Goal: Complete application form

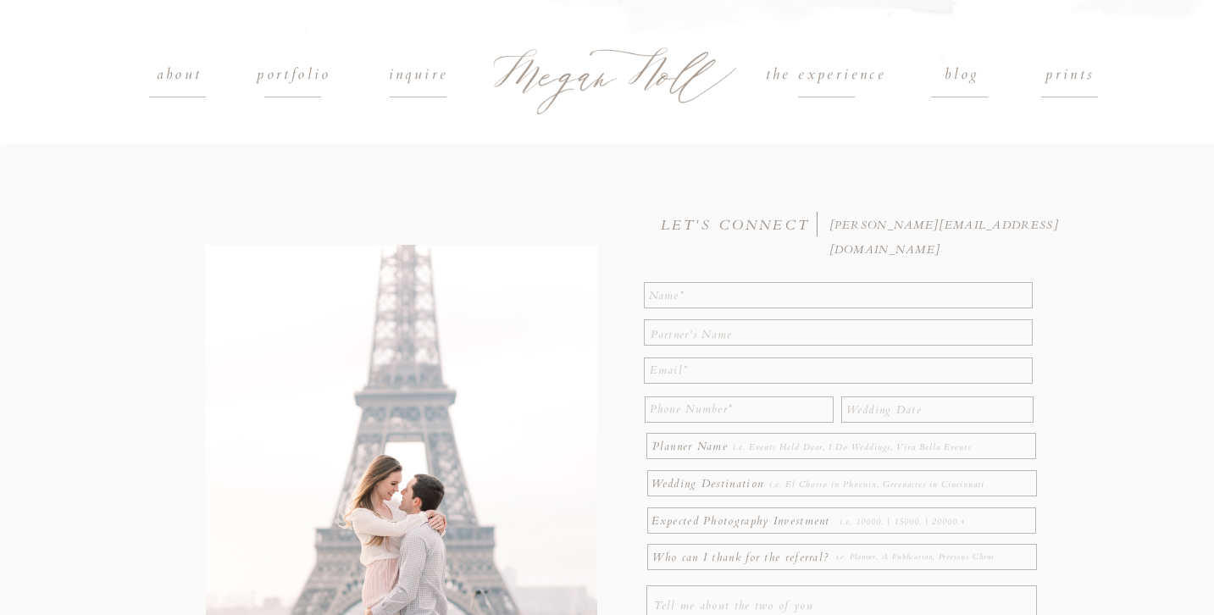
click at [308, 74] on h1 "portfolio" at bounding box center [294, 75] width 114 height 25
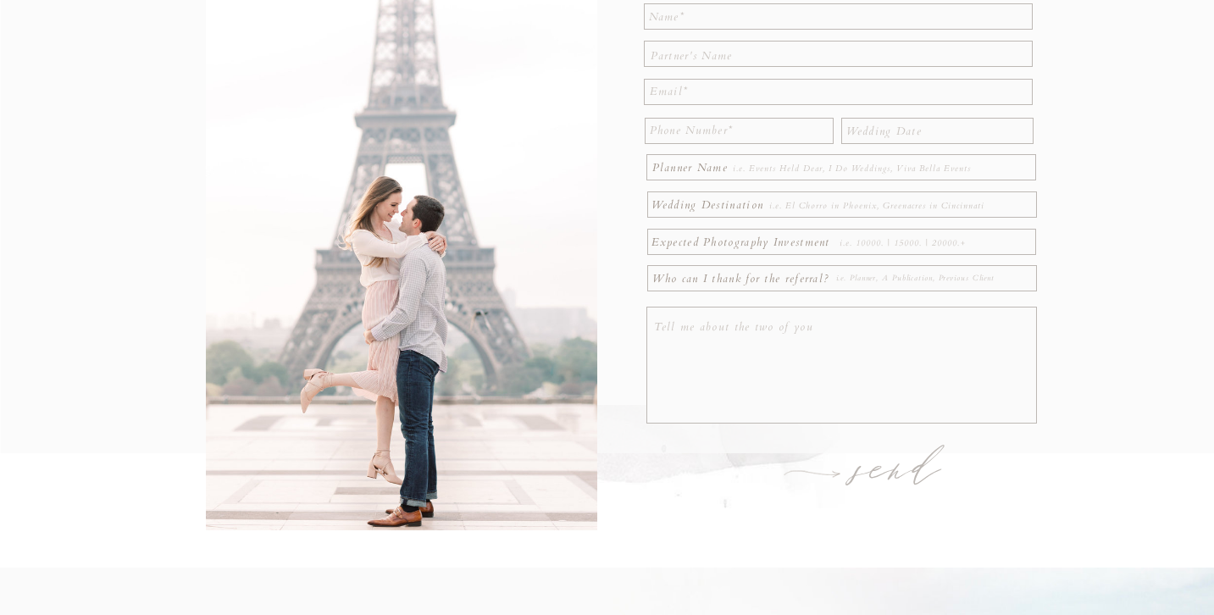
scroll to position [281, 0]
click at [734, 27] on div at bounding box center [607, 156] width 1214 height 589
click at [721, 18] on textarea at bounding box center [839, 13] width 380 height 21
click at [782, 253] on div at bounding box center [607, 156] width 1214 height 589
click at [759, 236] on p "Expected Photography Investment" at bounding box center [745, 237] width 186 height 19
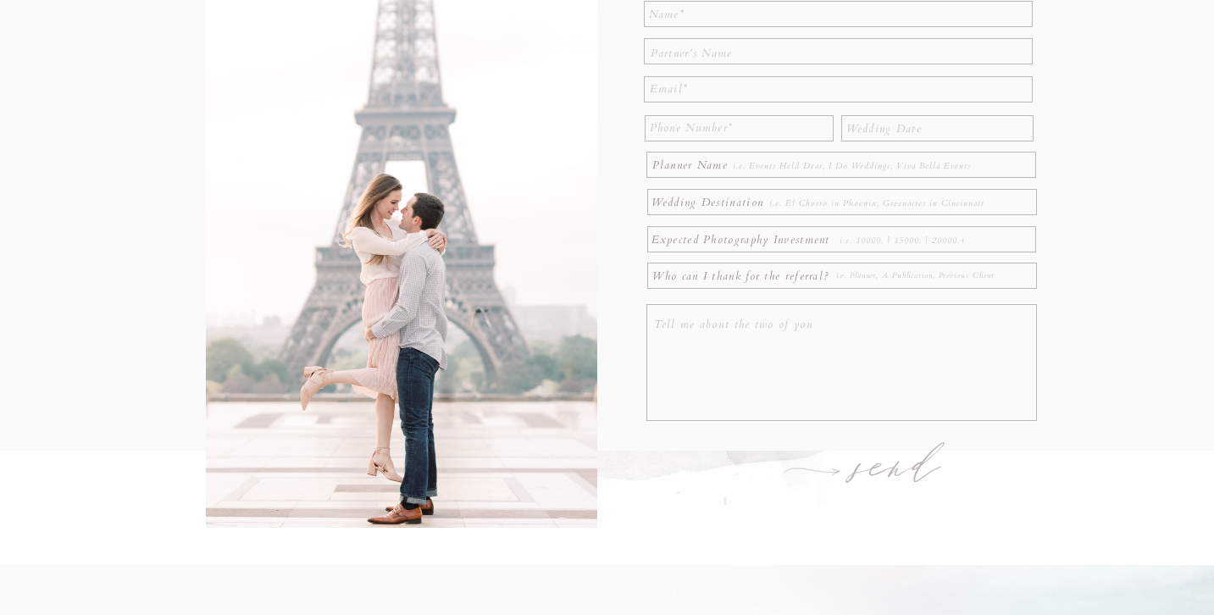
click at [875, 243] on textarea at bounding box center [936, 240] width 193 height 19
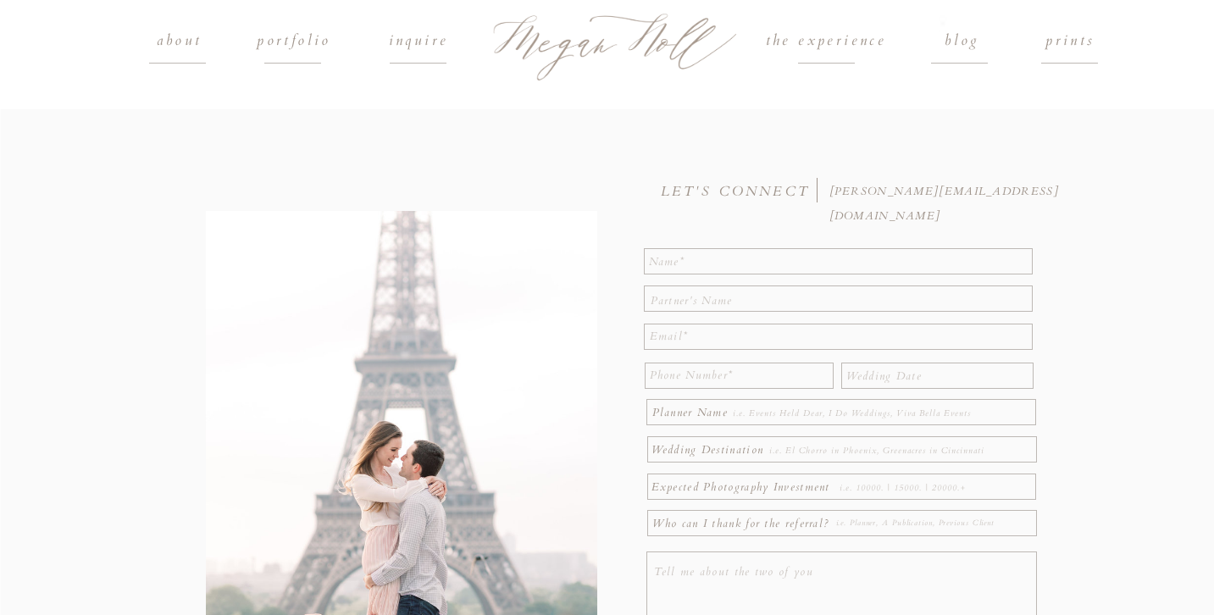
scroll to position [21, 0]
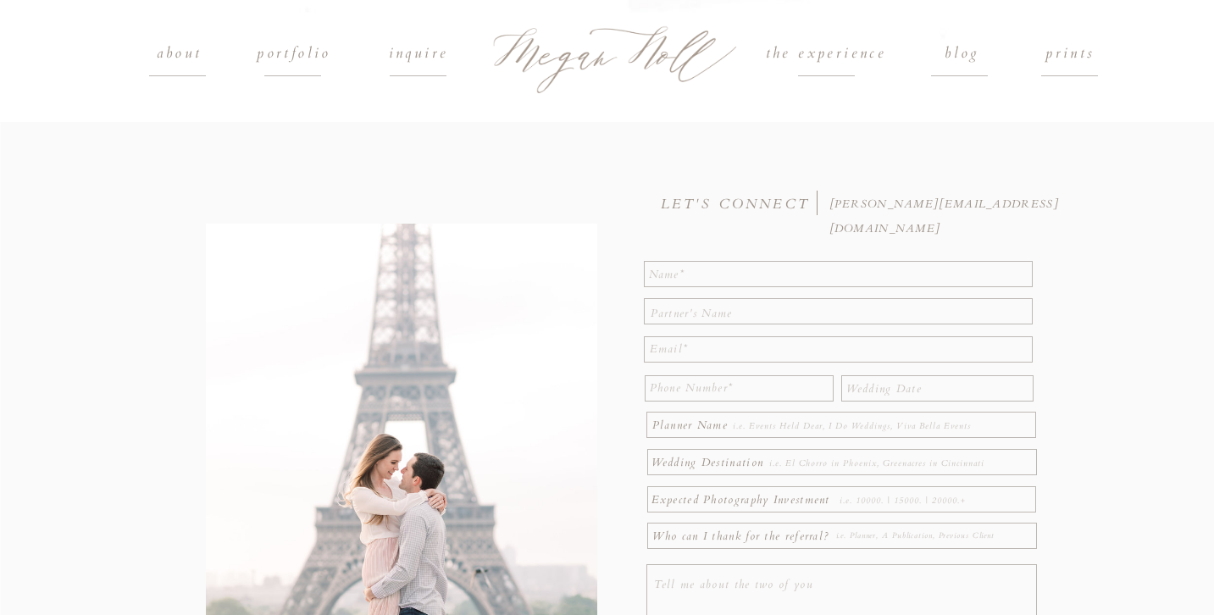
click at [740, 276] on textarea at bounding box center [839, 273] width 380 height 21
type textarea "M"
type textarea "[PERSON_NAME]"
click at [694, 307] on textarea at bounding box center [841, 311] width 380 height 19
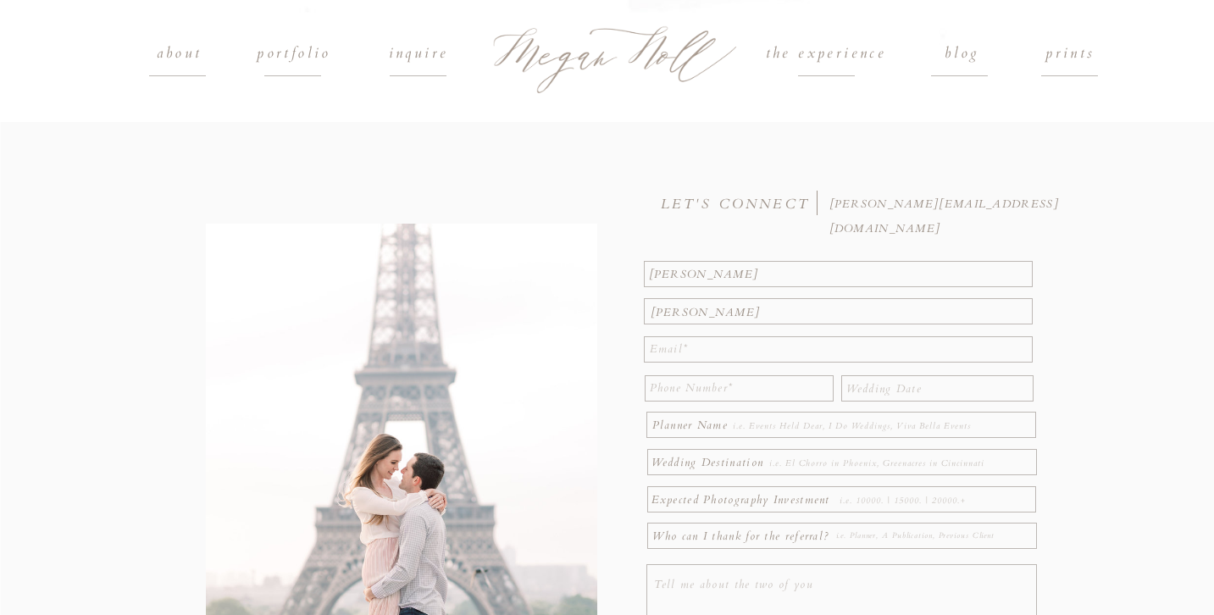
type textarea "[PERSON_NAME]"
click at [701, 350] on textarea at bounding box center [841, 349] width 382 height 25
type textarea "[EMAIL_ADDRESS][DOMAIN_NAME]"
click at [676, 394] on textarea at bounding box center [739, 388] width 178 height 25
type textarea "8597390644"
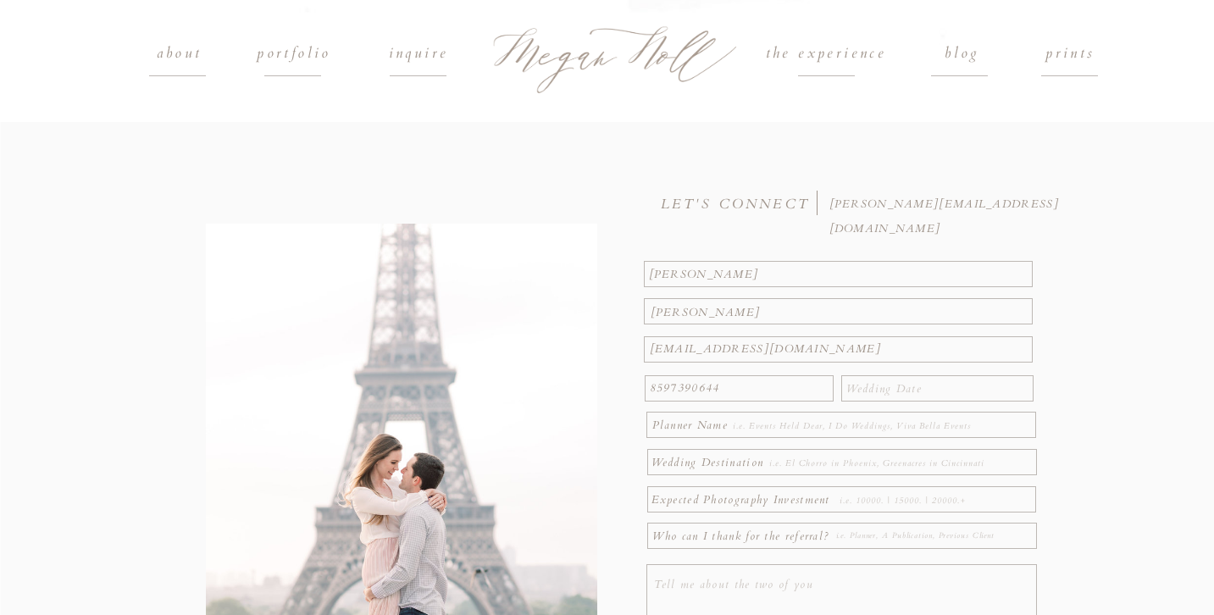
click at [903, 389] on textarea at bounding box center [938, 386] width 185 height 19
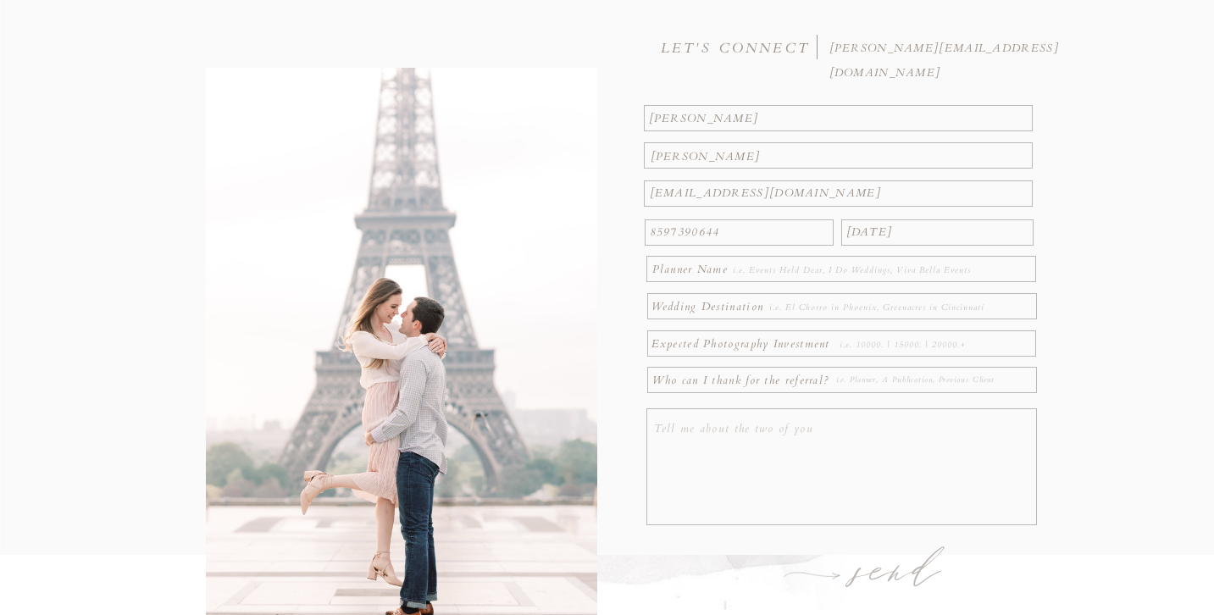
scroll to position [199, 0]
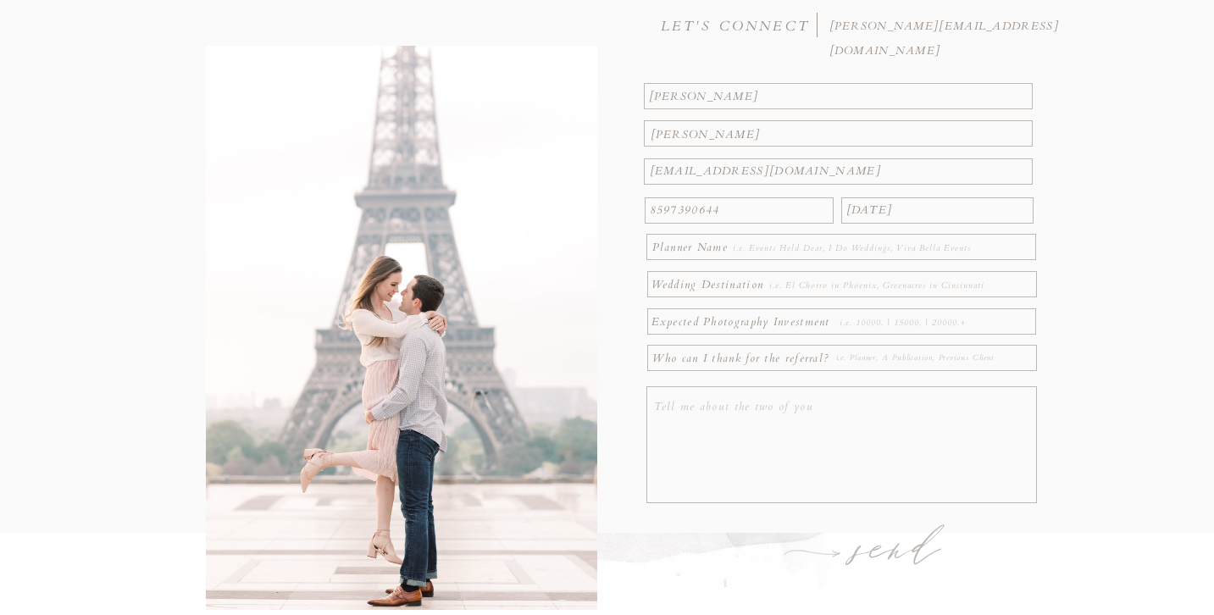
type textarea "[DATE]"
click at [928, 249] on textarea at bounding box center [867, 248] width 269 height 19
type textarea "[PERSON_NAME]"
click at [951, 283] on textarea at bounding box center [890, 285] width 242 height 19
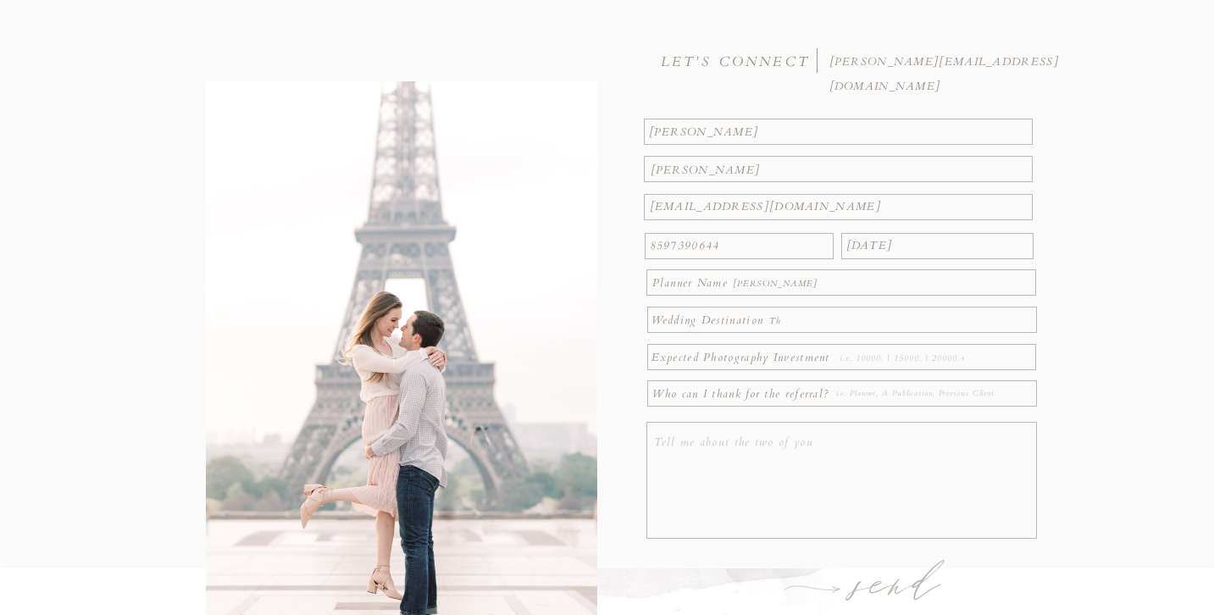
type textarea "T"
type textarea "[PERSON_NAME] [GEOGRAPHIC_DATA] - [GEOGRAPHIC_DATA] [US_STATE]"
click at [916, 346] on div at bounding box center [841, 357] width 389 height 26
click at [889, 358] on textarea at bounding box center [936, 358] width 193 height 19
type textarea "2000+"
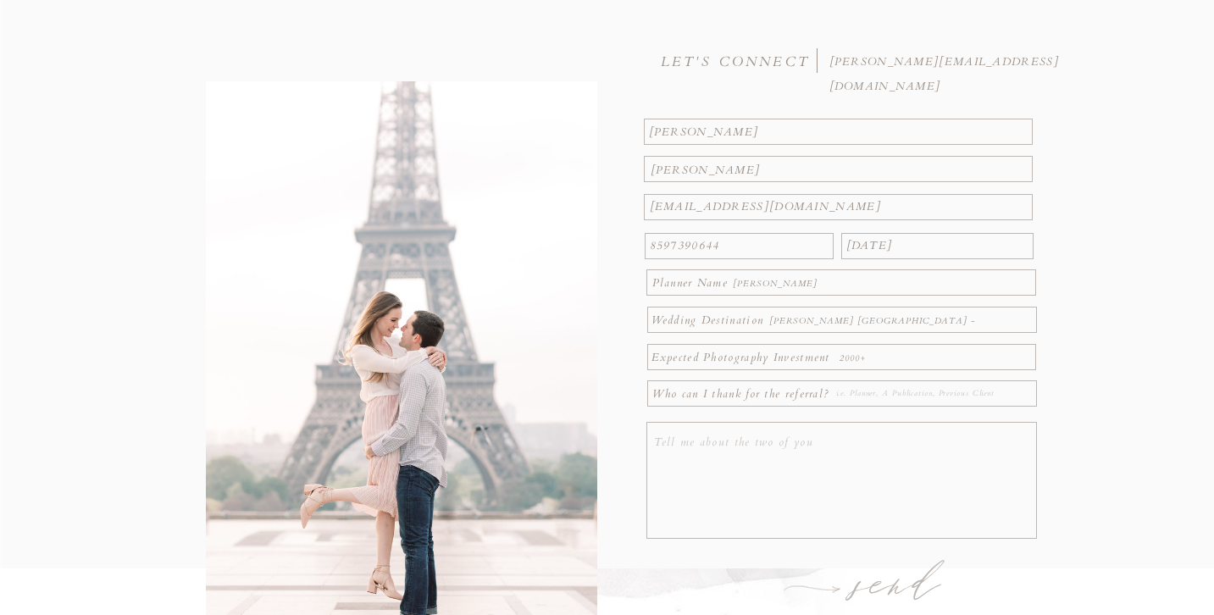
click at [883, 401] on textarea at bounding box center [934, 394] width 196 height 19
paste textarea "[PERSON_NAME] museum wedding photography"
type textarea "Googled "[PERSON_NAME] museum wedding photography""
click at [679, 435] on textarea "To enrich screen reader interactions, please activate Accessibility in Grammarl…" at bounding box center [844, 482] width 380 height 104
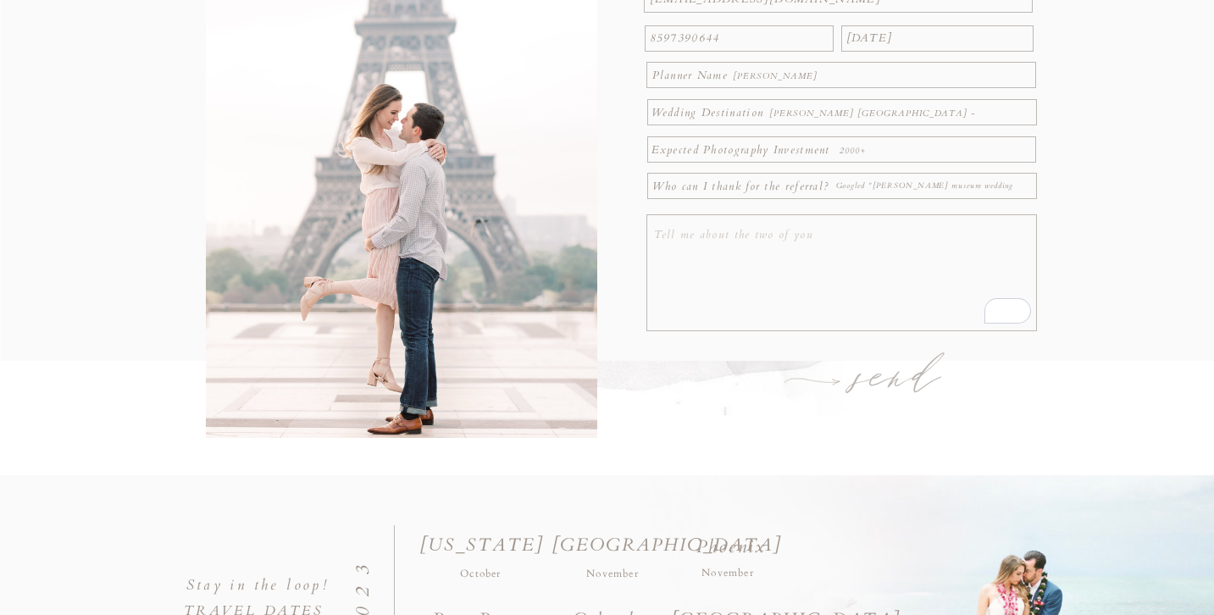
scroll to position [373, 0]
type textarea "Q"
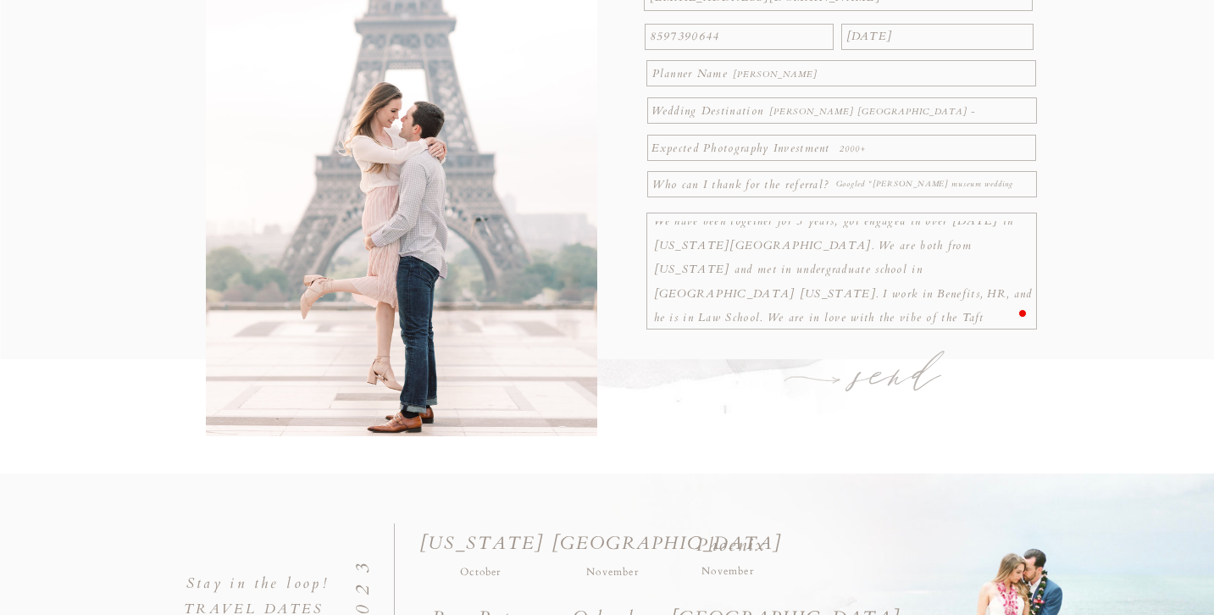
scroll to position [12, 0]
type textarea "We have been together for 5 years; got engaged in over [DATE] in [US_STATE][GEO…"
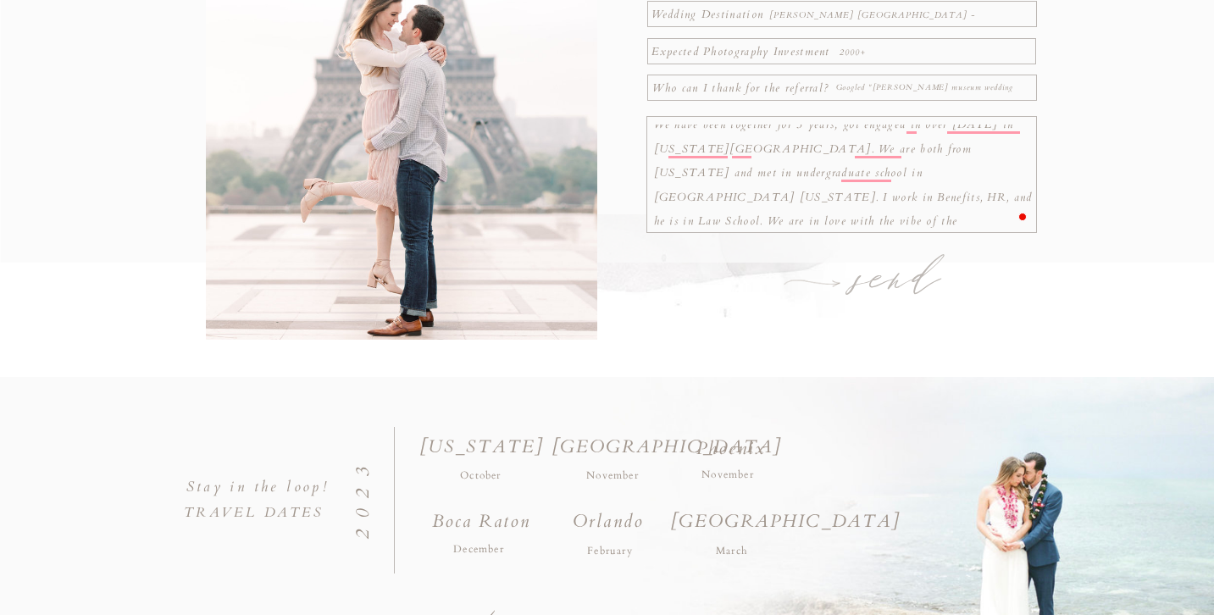
scroll to position [482, 0]
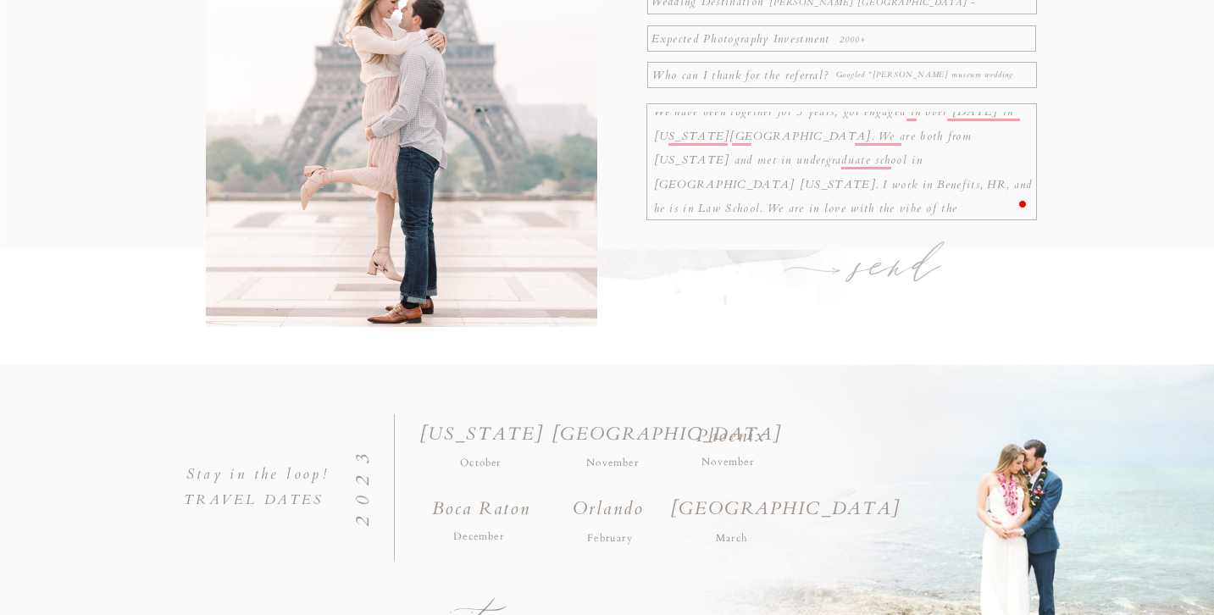
click at [978, 168] on textarea "We have been together for 5 years; got engaged in over [DATE] in [US_STATE][GEO…" at bounding box center [844, 164] width 380 height 104
